Goal: Task Accomplishment & Management: Manage account settings

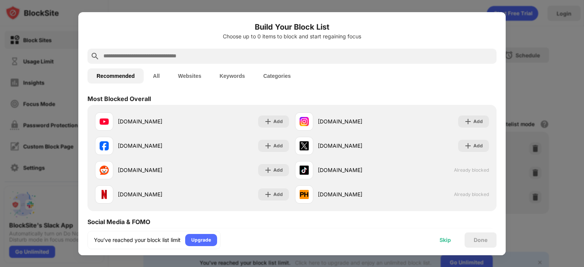
click at [443, 240] on div "Skip" at bounding box center [445, 240] width 11 height 6
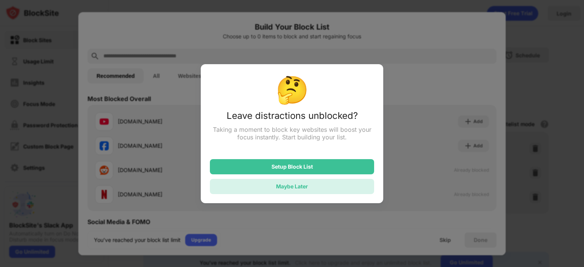
click at [295, 184] on div "Maybe Later" at bounding box center [292, 186] width 164 height 15
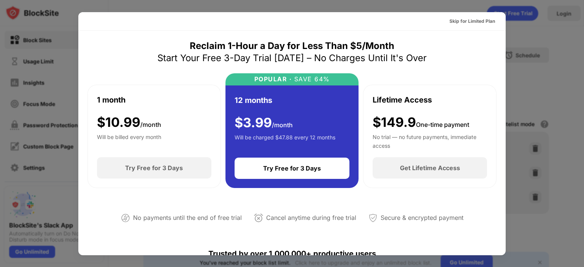
click at [529, 32] on div at bounding box center [292, 133] width 584 height 267
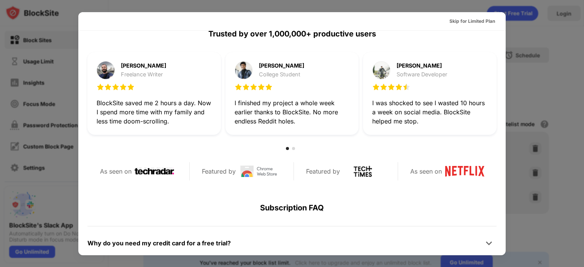
scroll to position [369, 0]
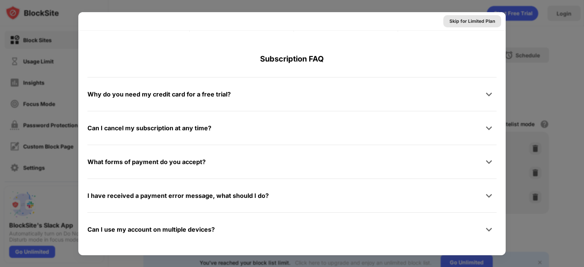
click at [464, 18] on div "Skip for Limited Plan" at bounding box center [472, 21] width 46 height 8
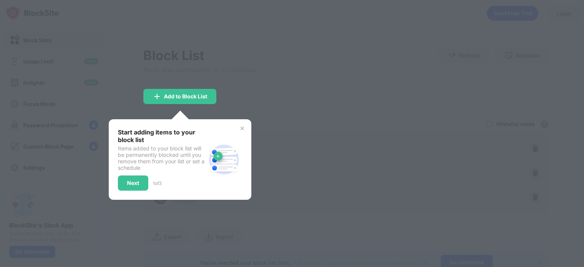
click at [240, 125] on img at bounding box center [242, 128] width 6 height 6
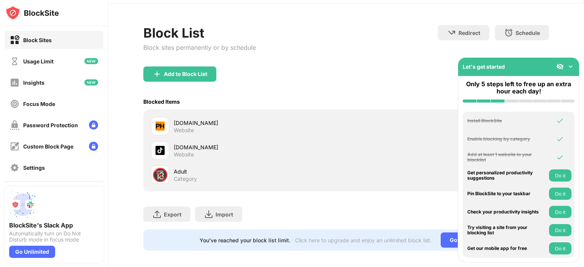
scroll to position [32, 0]
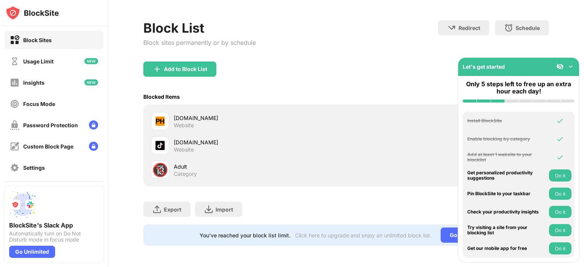
click at [573, 67] on div "Let's get started" at bounding box center [518, 67] width 121 height 18
click at [573, 67] on img at bounding box center [571, 67] width 8 height 8
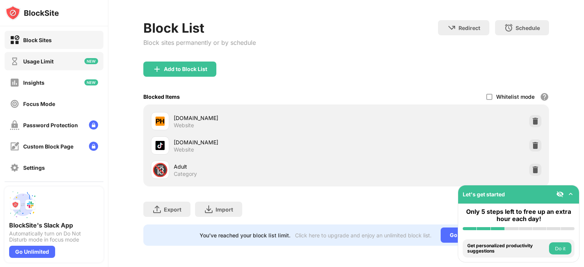
click at [48, 63] on div "Usage Limit" at bounding box center [38, 61] width 30 height 6
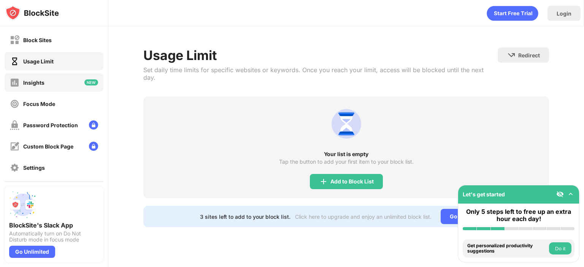
click at [50, 79] on div "Insights" at bounding box center [54, 82] width 99 height 18
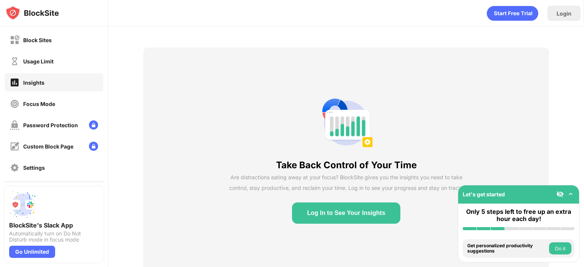
click at [57, 115] on div "Block Sites Usage Limit Insights Focus Mode Password Protection Custom Block Pa…" at bounding box center [54, 114] width 108 height 176
click at [59, 124] on div "Password Protection" at bounding box center [50, 125] width 55 height 6
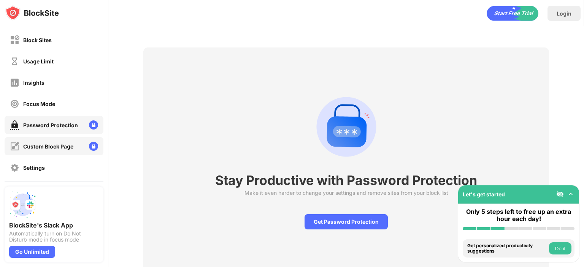
click at [56, 143] on div "Custom Block Page" at bounding box center [48, 146] width 50 height 6
